Goal: Task Accomplishment & Management: Use online tool/utility

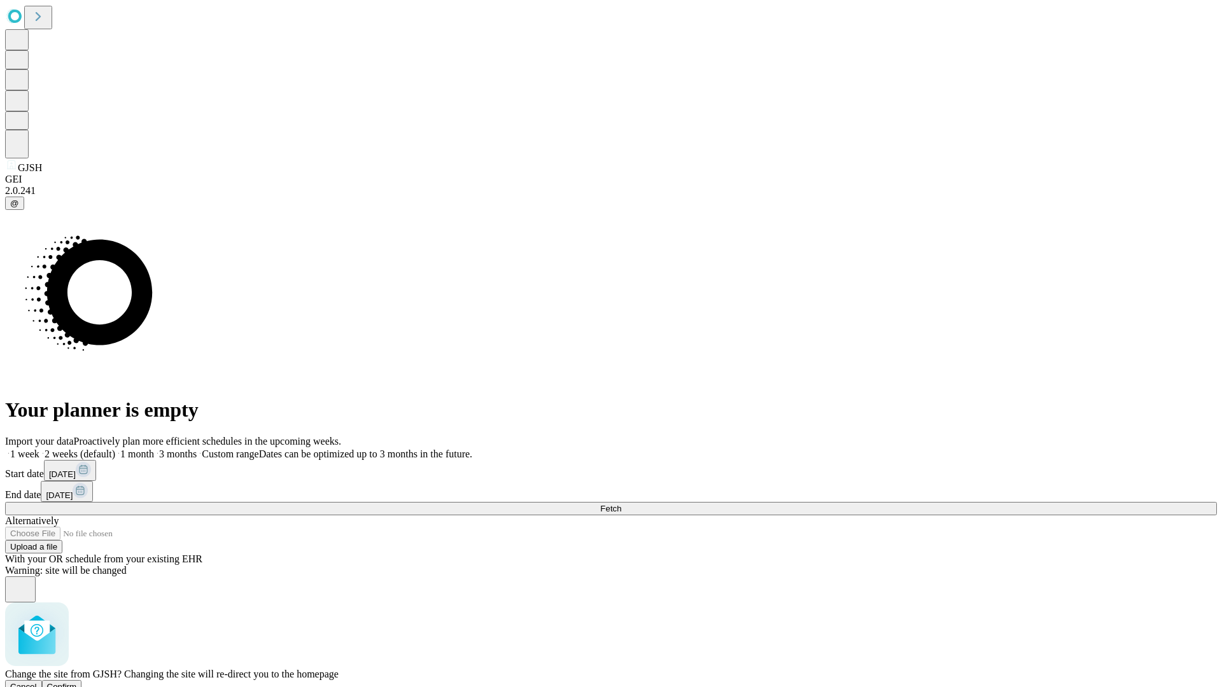
click at [77, 682] on span "Confirm" at bounding box center [62, 687] width 30 height 10
click at [115, 449] on label "2 weeks (default)" at bounding box center [77, 454] width 76 height 11
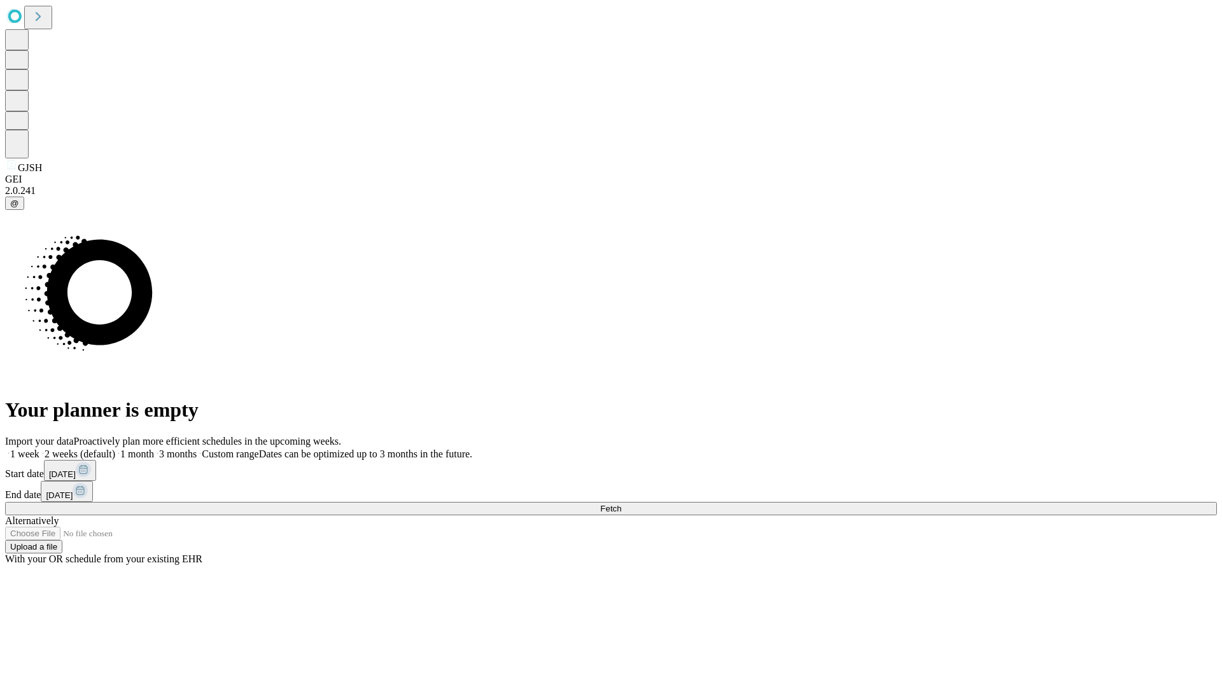
click at [621, 504] on span "Fetch" at bounding box center [610, 509] width 21 height 10
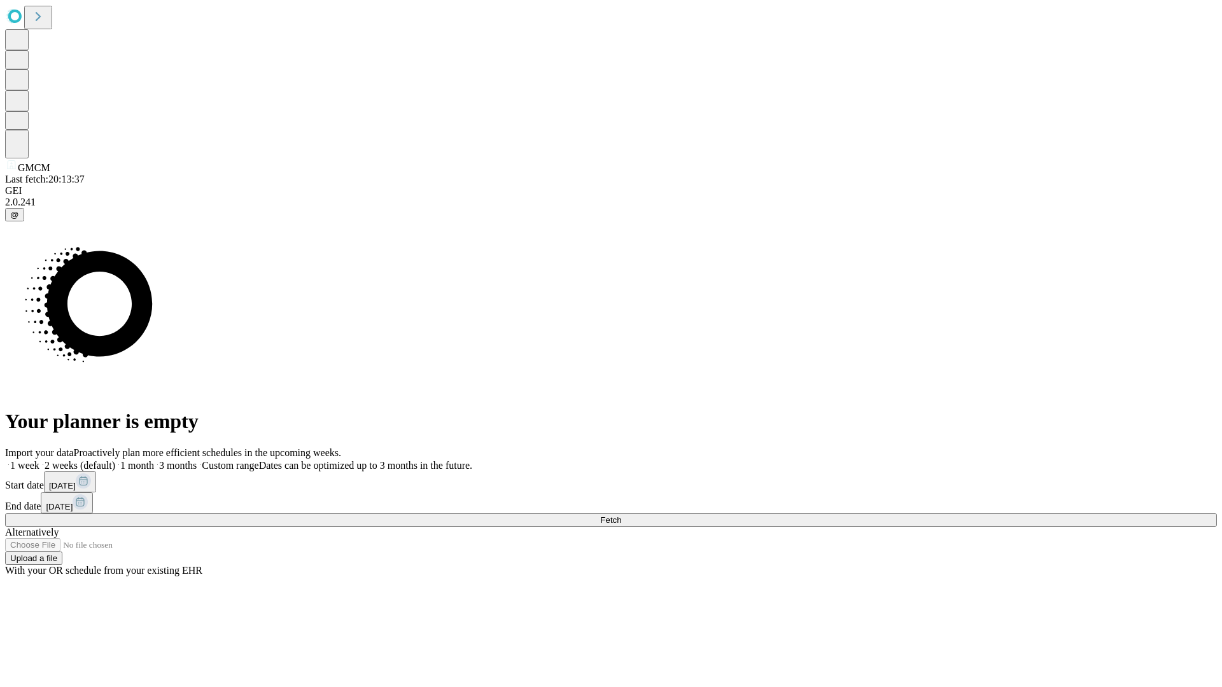
click at [115, 460] on label "2 weeks (default)" at bounding box center [77, 465] width 76 height 11
click at [621, 515] on span "Fetch" at bounding box center [610, 520] width 21 height 10
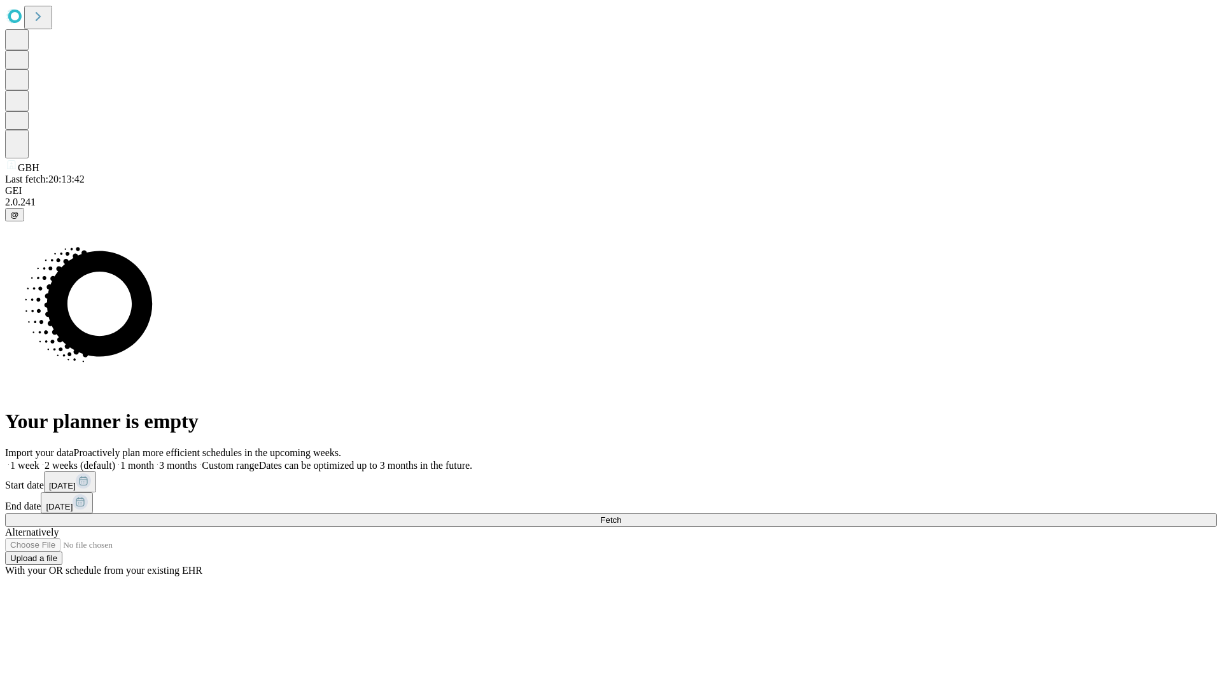
click at [115, 460] on label "2 weeks (default)" at bounding box center [77, 465] width 76 height 11
click at [621, 515] on span "Fetch" at bounding box center [610, 520] width 21 height 10
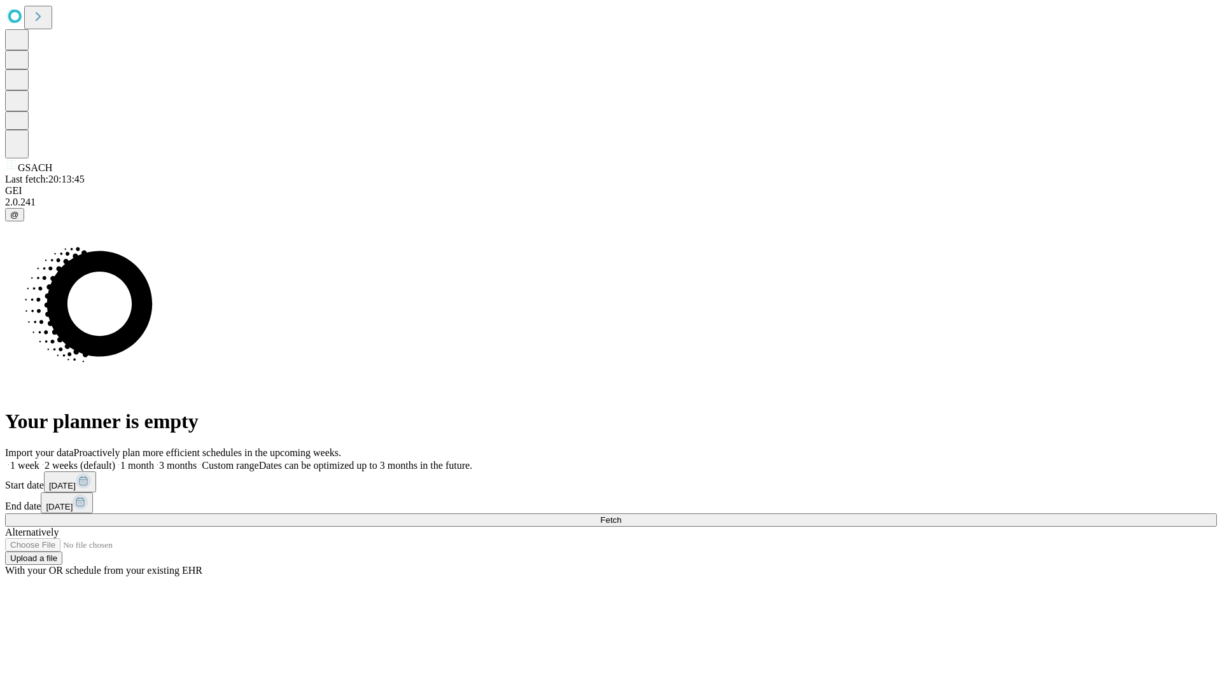
click at [115, 460] on label "2 weeks (default)" at bounding box center [77, 465] width 76 height 11
click at [621, 515] on span "Fetch" at bounding box center [610, 520] width 21 height 10
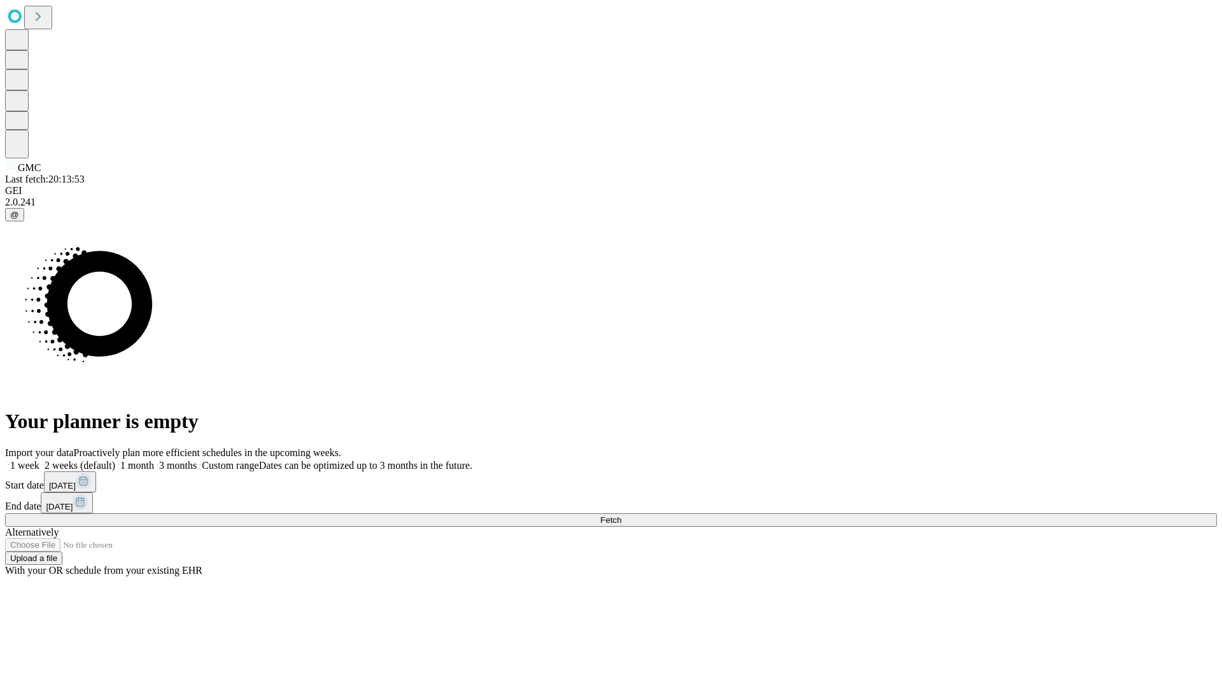
click at [115, 460] on label "2 weeks (default)" at bounding box center [77, 465] width 76 height 11
click at [621, 515] on span "Fetch" at bounding box center [610, 520] width 21 height 10
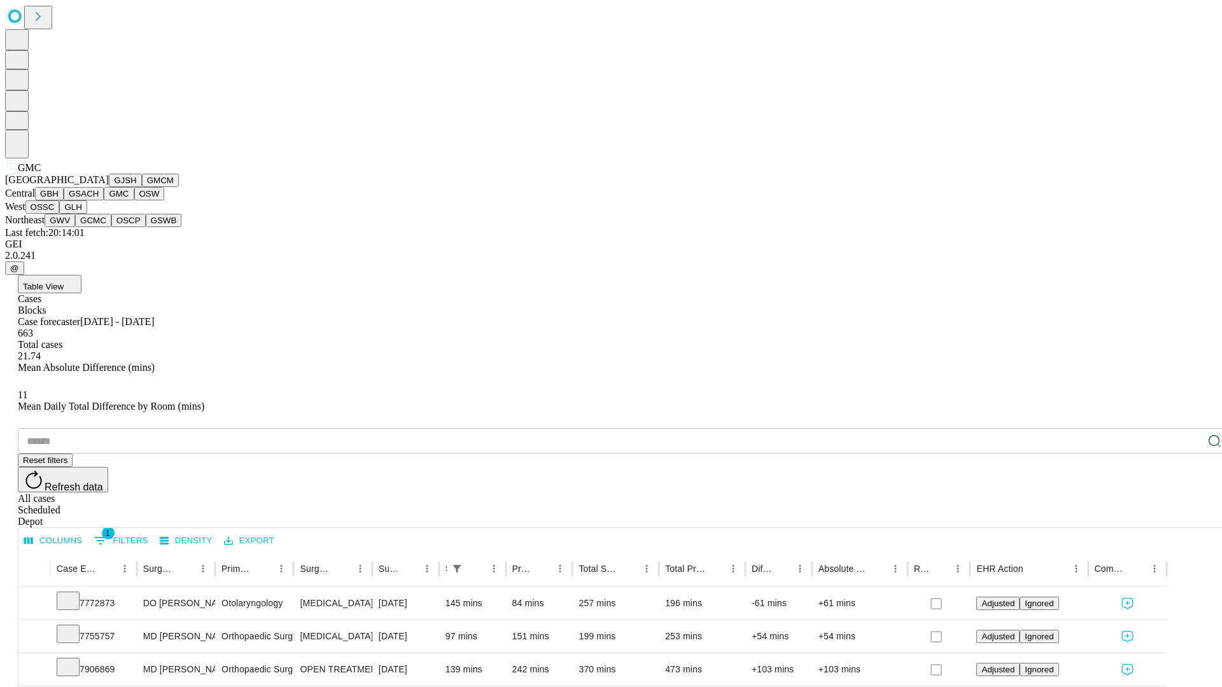
click at [134, 200] on button "OSW" at bounding box center [149, 193] width 31 height 13
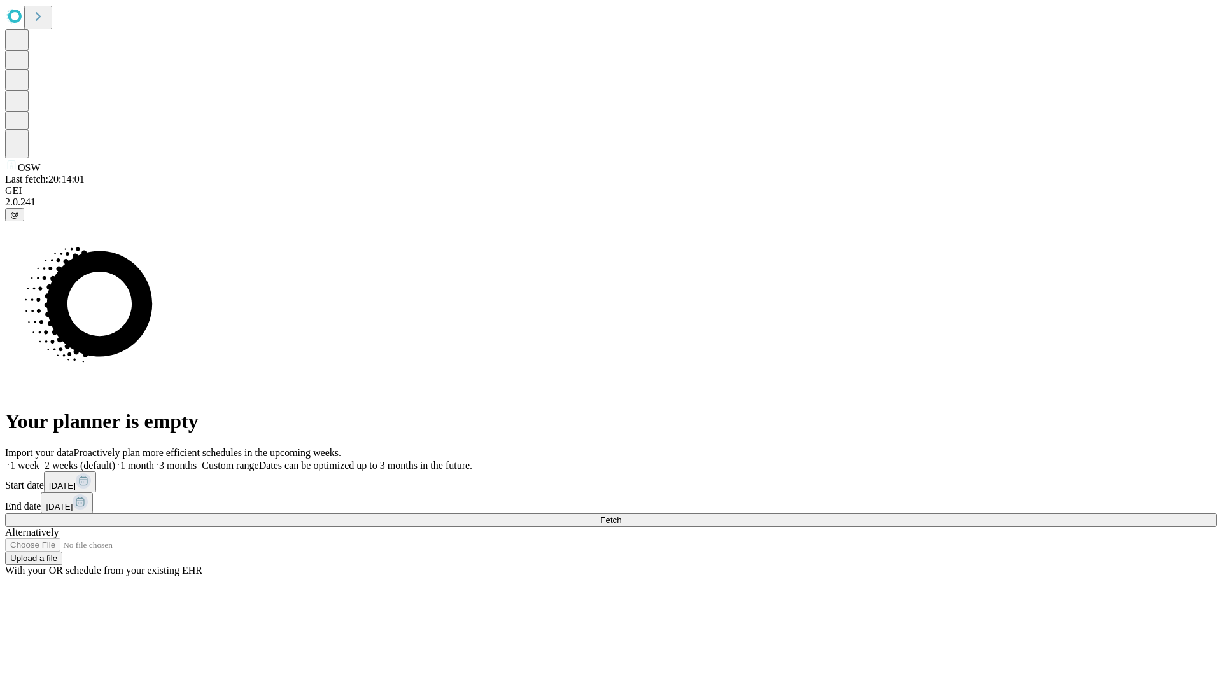
click at [115, 460] on label "2 weeks (default)" at bounding box center [77, 465] width 76 height 11
click at [621, 515] on span "Fetch" at bounding box center [610, 520] width 21 height 10
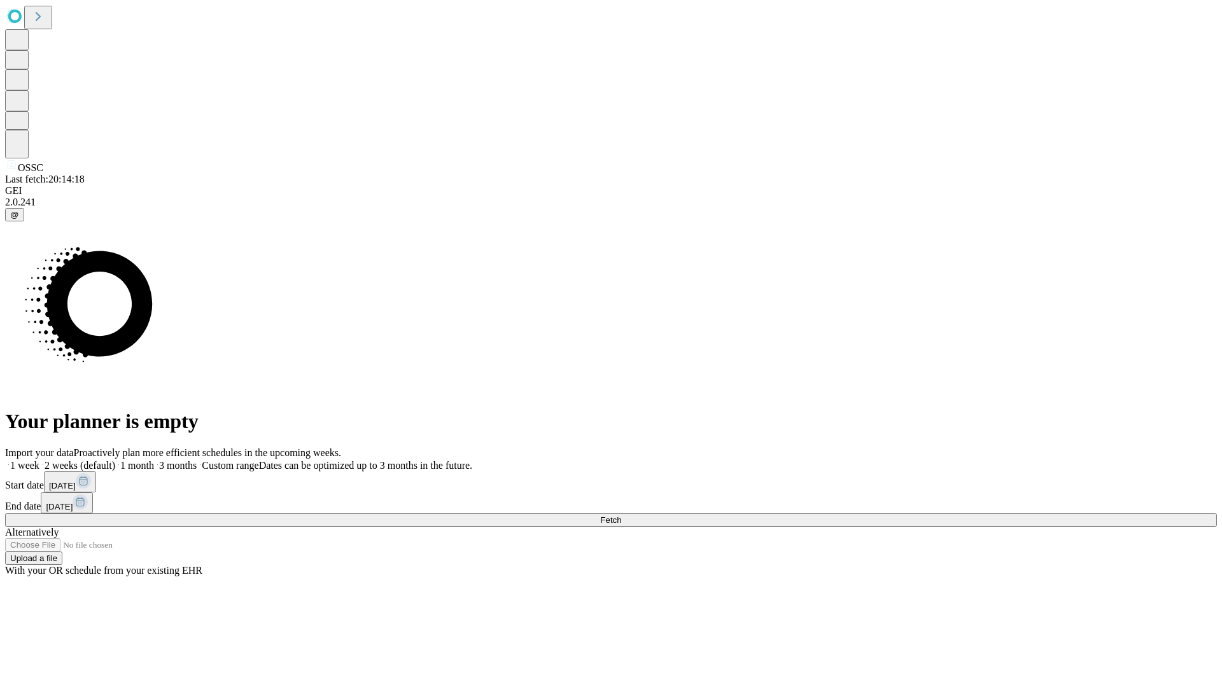
click at [115, 460] on label "2 weeks (default)" at bounding box center [77, 465] width 76 height 11
click at [621, 515] on span "Fetch" at bounding box center [610, 520] width 21 height 10
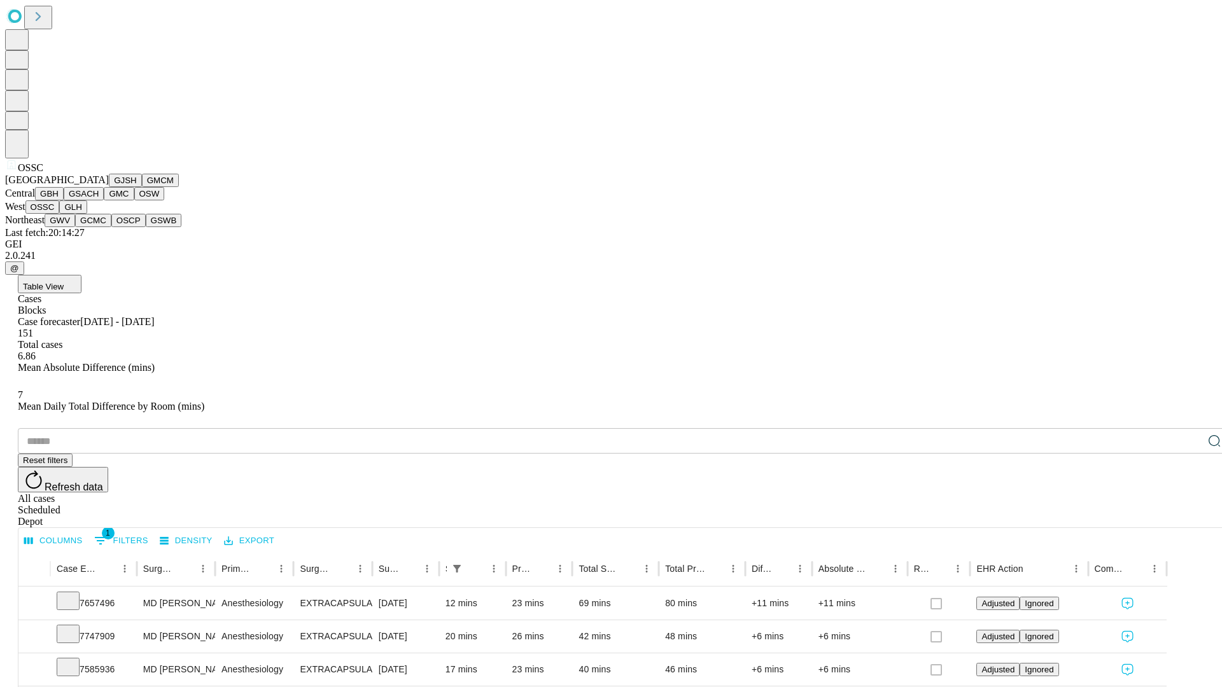
click at [87, 214] on button "GLH" at bounding box center [72, 206] width 27 height 13
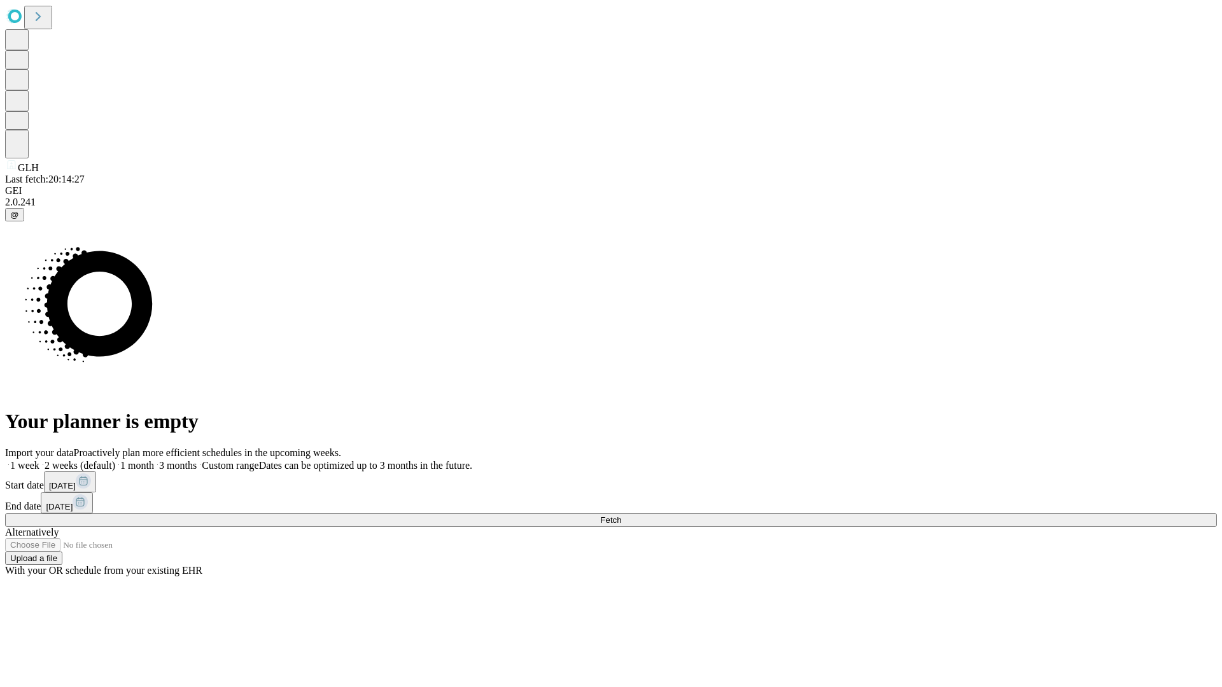
click at [115, 460] on label "2 weeks (default)" at bounding box center [77, 465] width 76 height 11
click at [621, 515] on span "Fetch" at bounding box center [610, 520] width 21 height 10
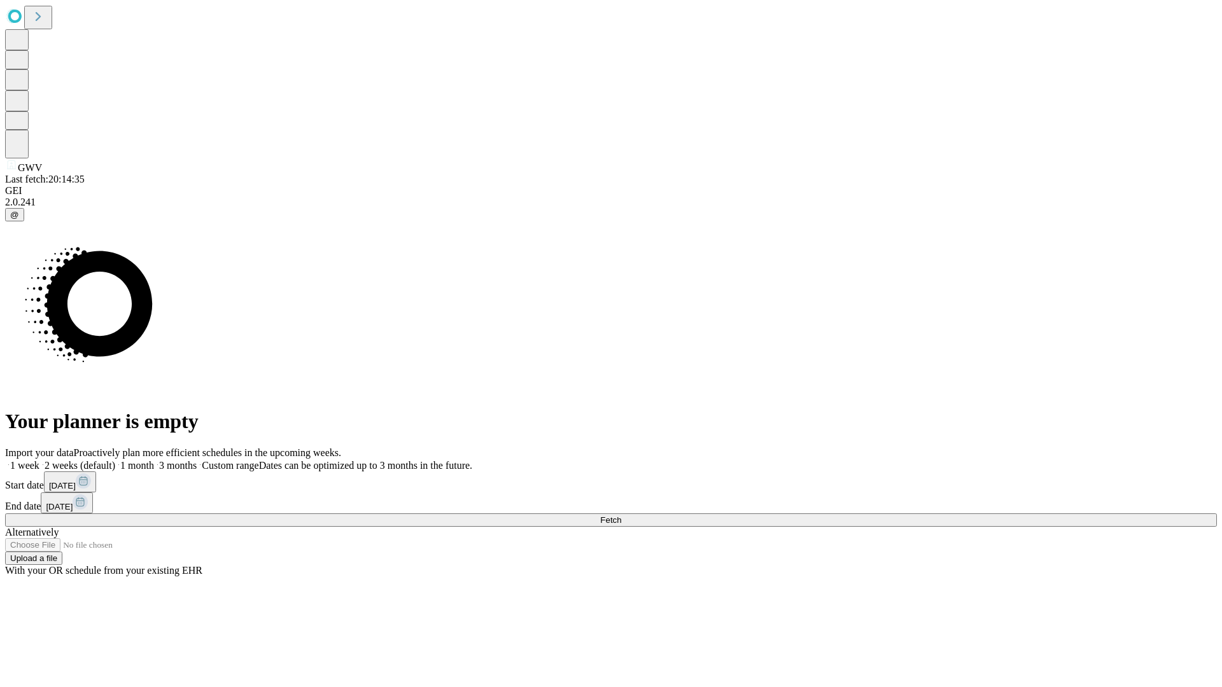
click at [115, 460] on label "2 weeks (default)" at bounding box center [77, 465] width 76 height 11
click at [621, 515] on span "Fetch" at bounding box center [610, 520] width 21 height 10
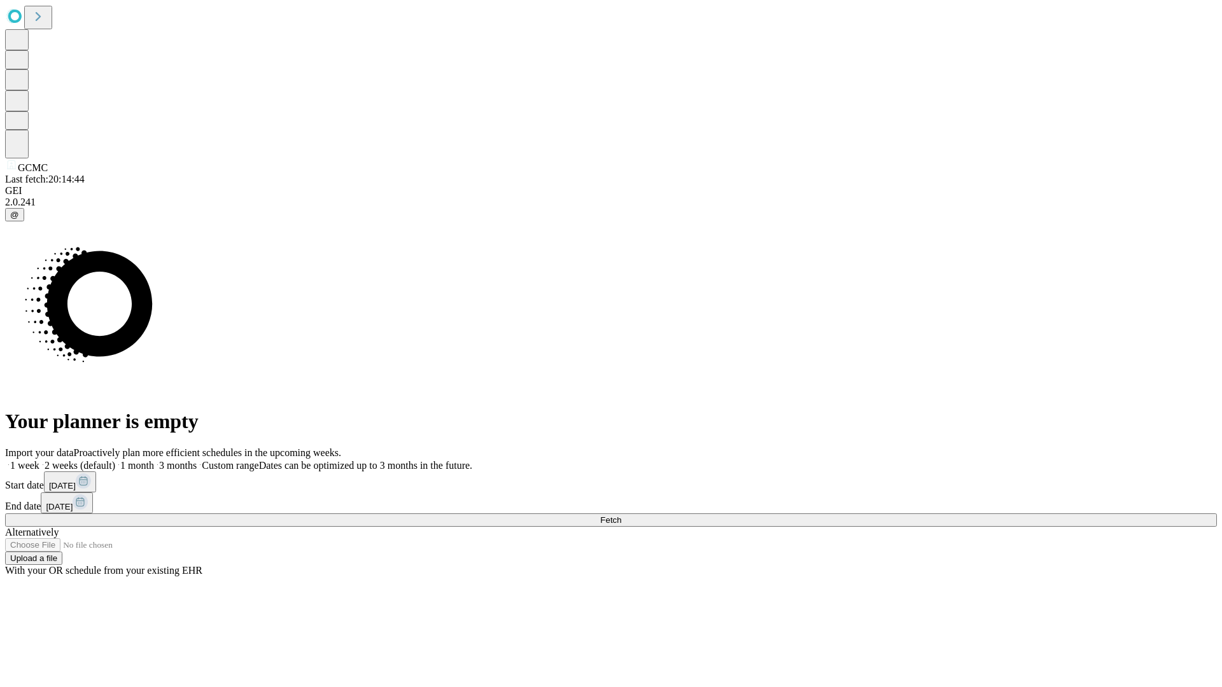
click at [621, 515] on span "Fetch" at bounding box center [610, 520] width 21 height 10
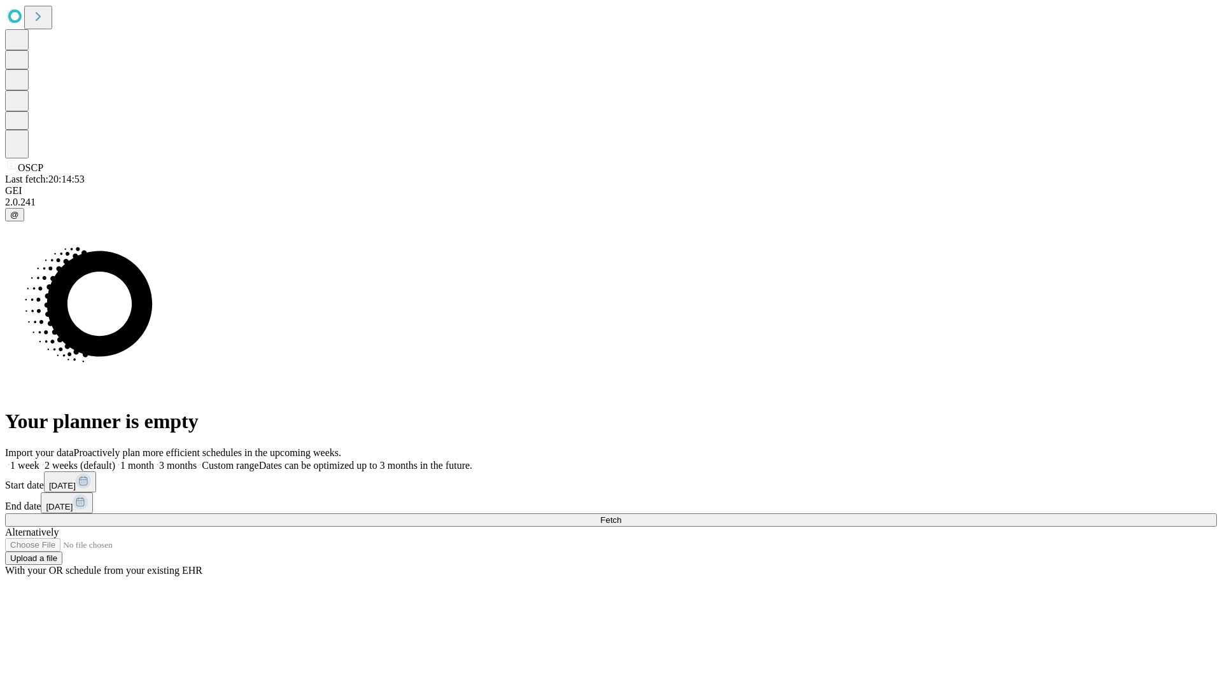
click at [115, 460] on label "2 weeks (default)" at bounding box center [77, 465] width 76 height 11
click at [621, 515] on span "Fetch" at bounding box center [610, 520] width 21 height 10
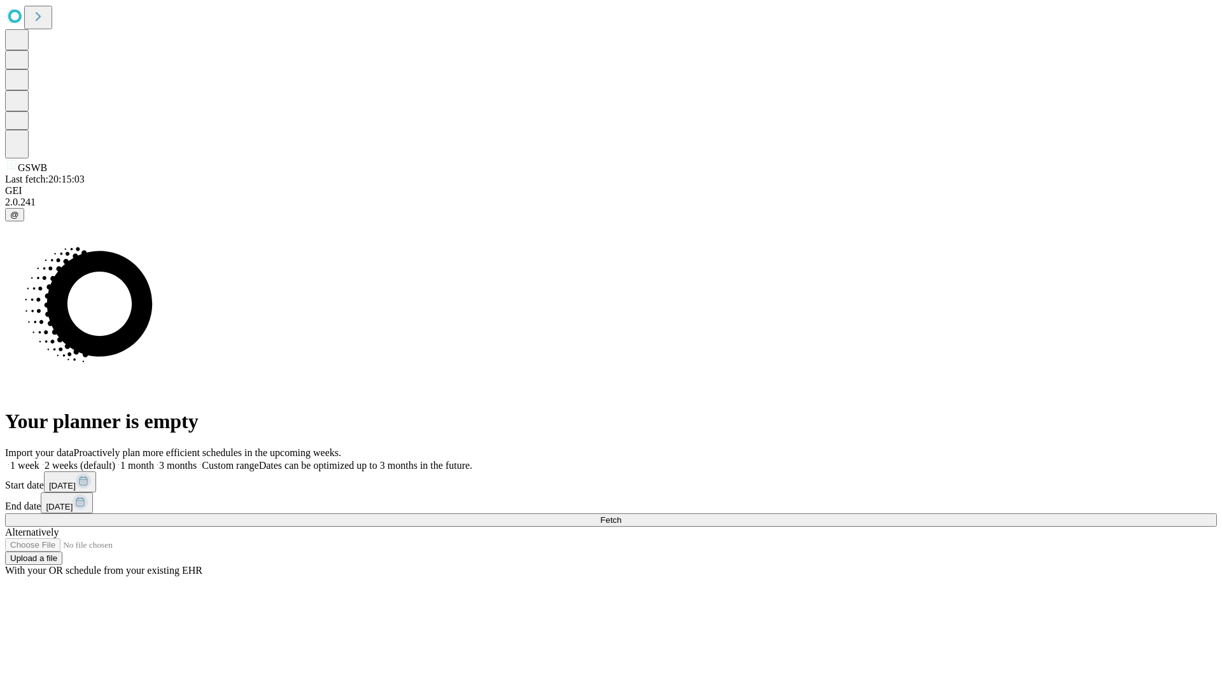
click at [115, 460] on label "2 weeks (default)" at bounding box center [77, 465] width 76 height 11
click at [621, 515] on span "Fetch" at bounding box center [610, 520] width 21 height 10
